Goal: Information Seeking & Learning: Stay updated

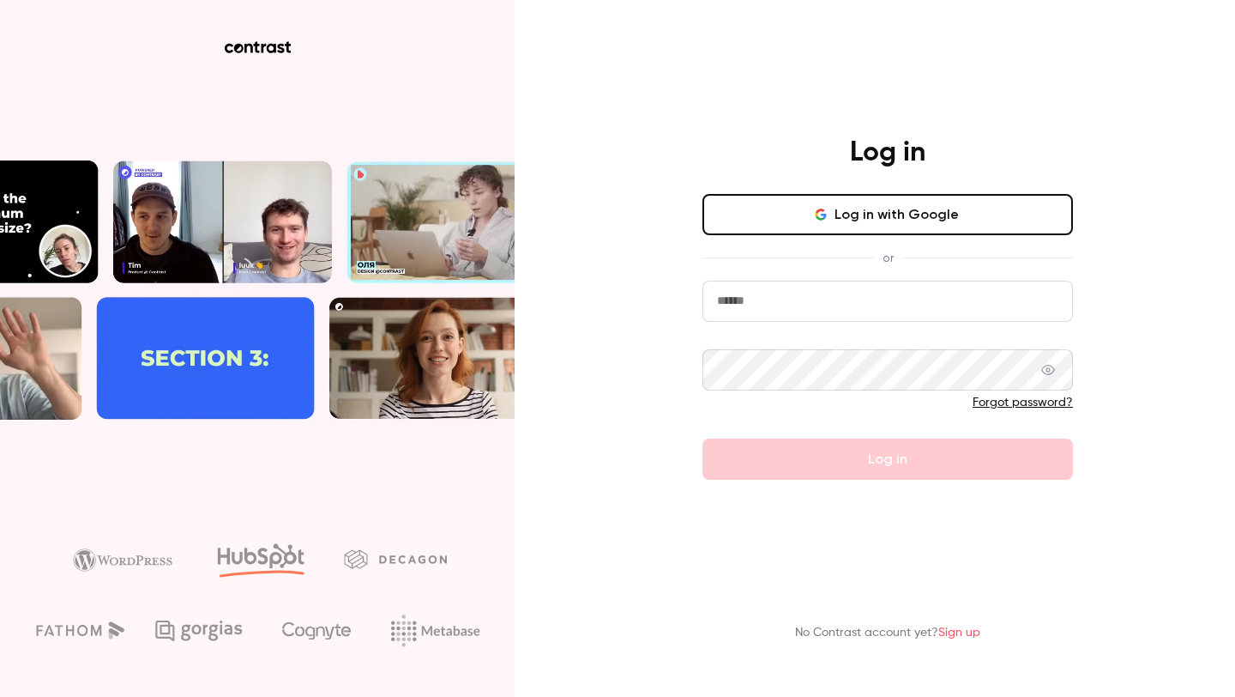
click at [765, 206] on button "Log in with Google" at bounding box center [888, 214] width 371 height 41
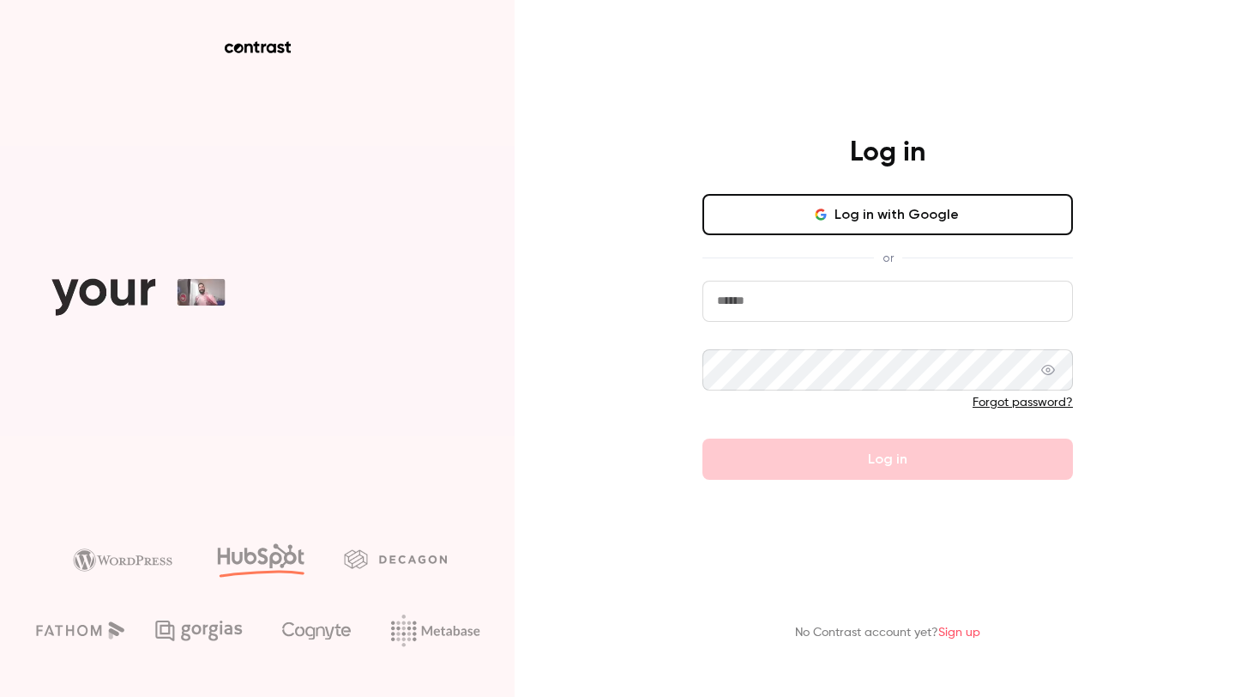
click at [913, 209] on button "Log in with Google" at bounding box center [888, 214] width 371 height 41
